Goal: Task Accomplishment & Management: Use online tool/utility

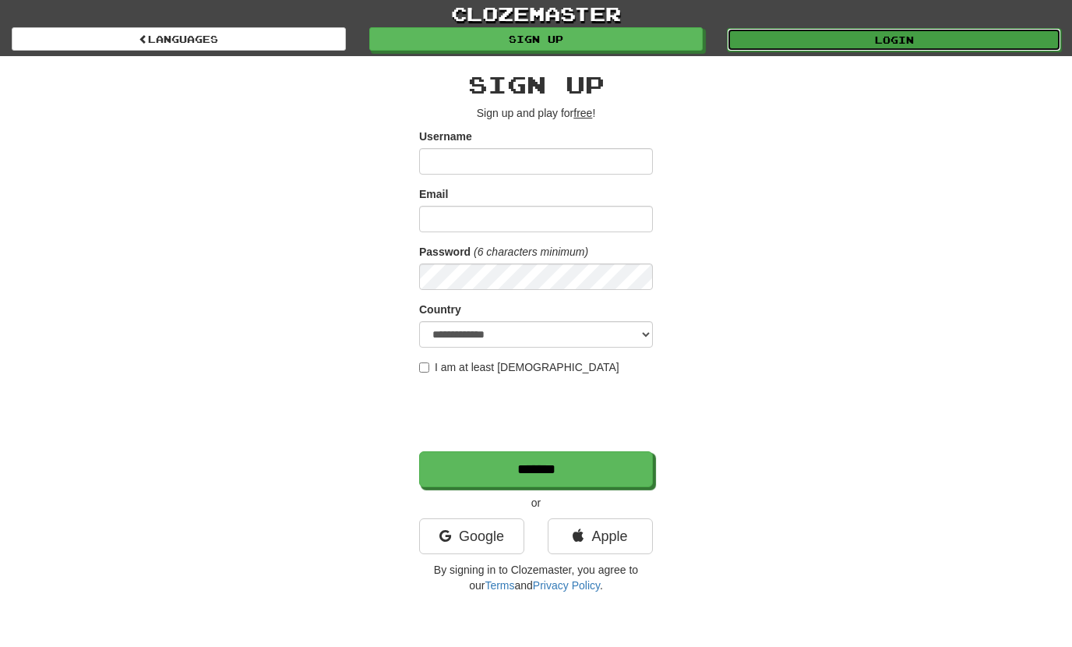
click at [809, 32] on link "Login" at bounding box center [894, 39] width 334 height 23
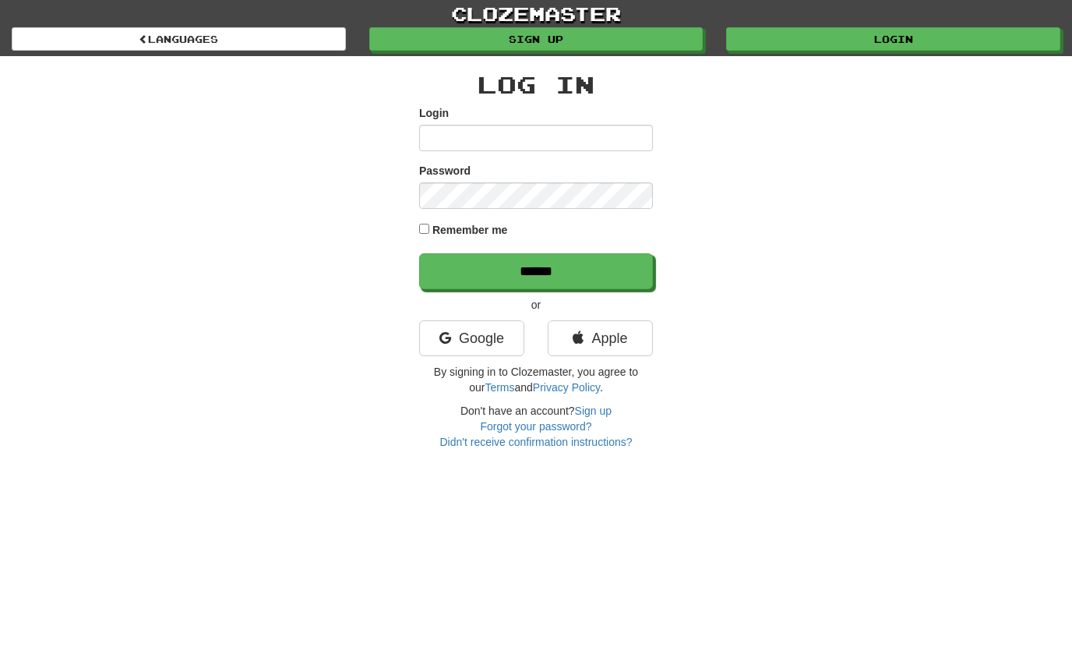
type input "**********"
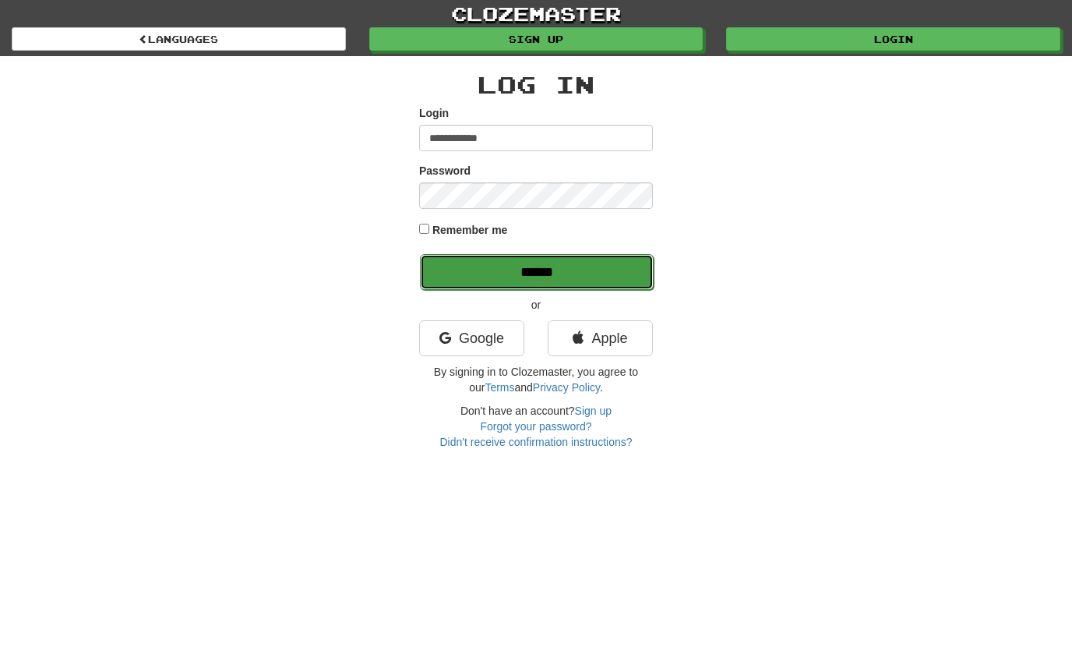
click at [566, 278] on input "******" at bounding box center [537, 272] width 234 height 36
